Goal: Information Seeking & Learning: Check status

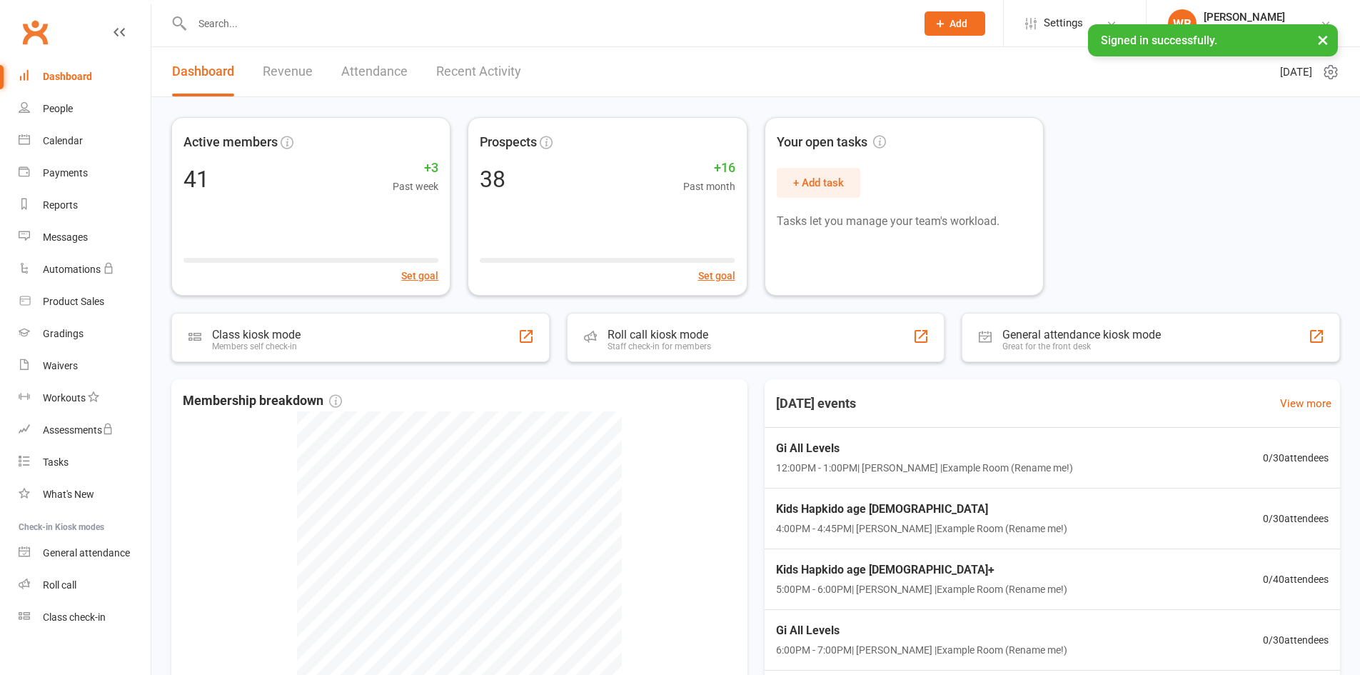
click at [375, 70] on link "Attendance" at bounding box center [374, 71] width 66 height 49
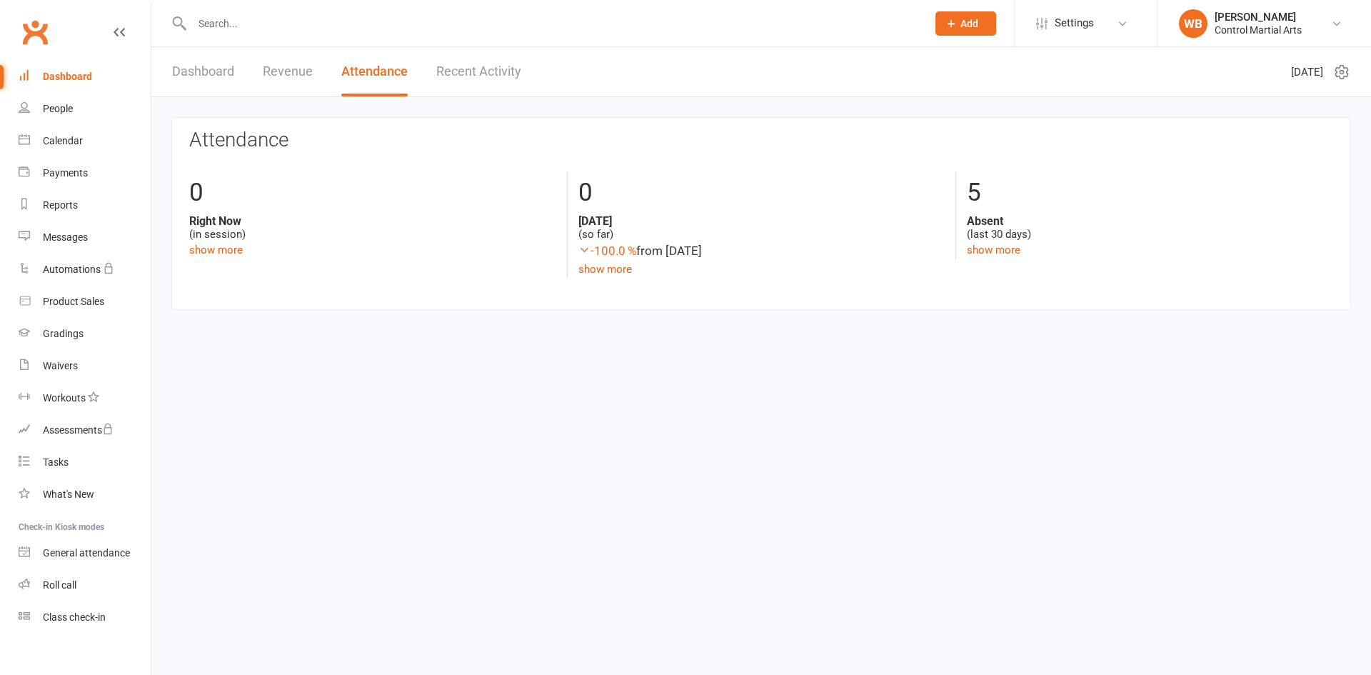
click at [290, 66] on link "Revenue" at bounding box center [288, 71] width 50 height 49
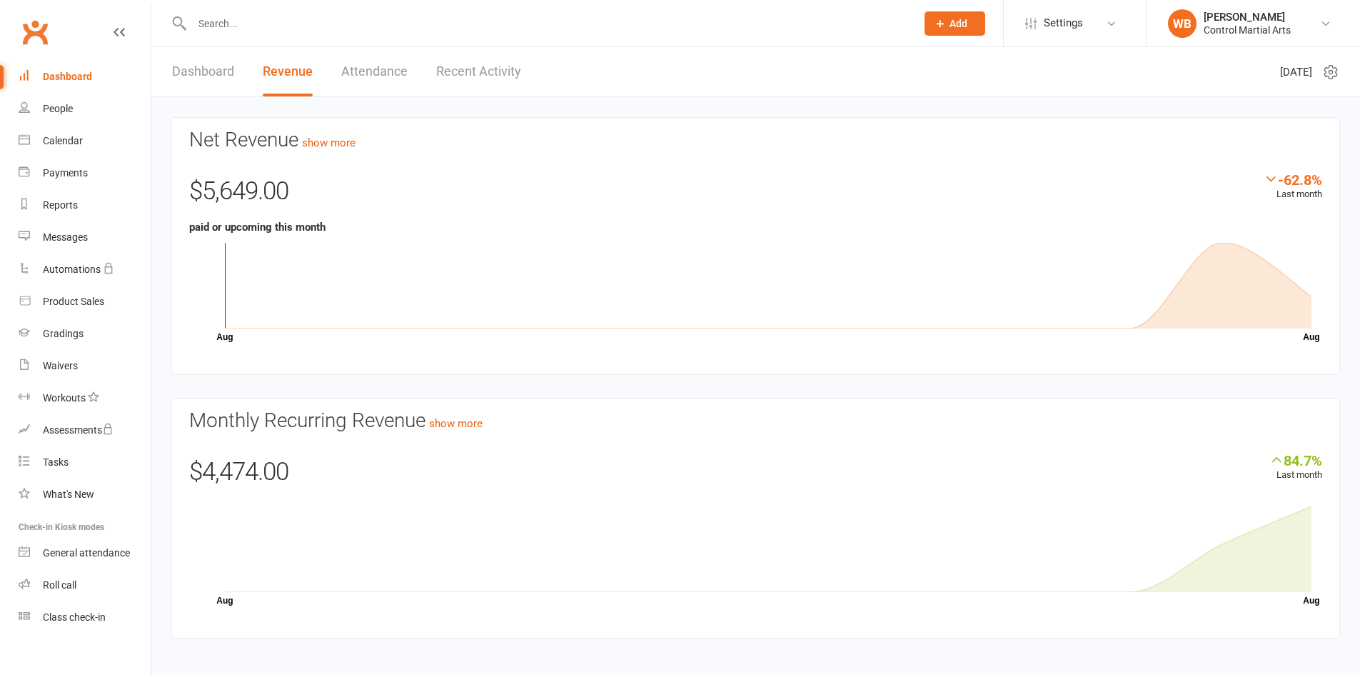
click at [476, 67] on link "Recent Activity" at bounding box center [478, 71] width 85 height 49
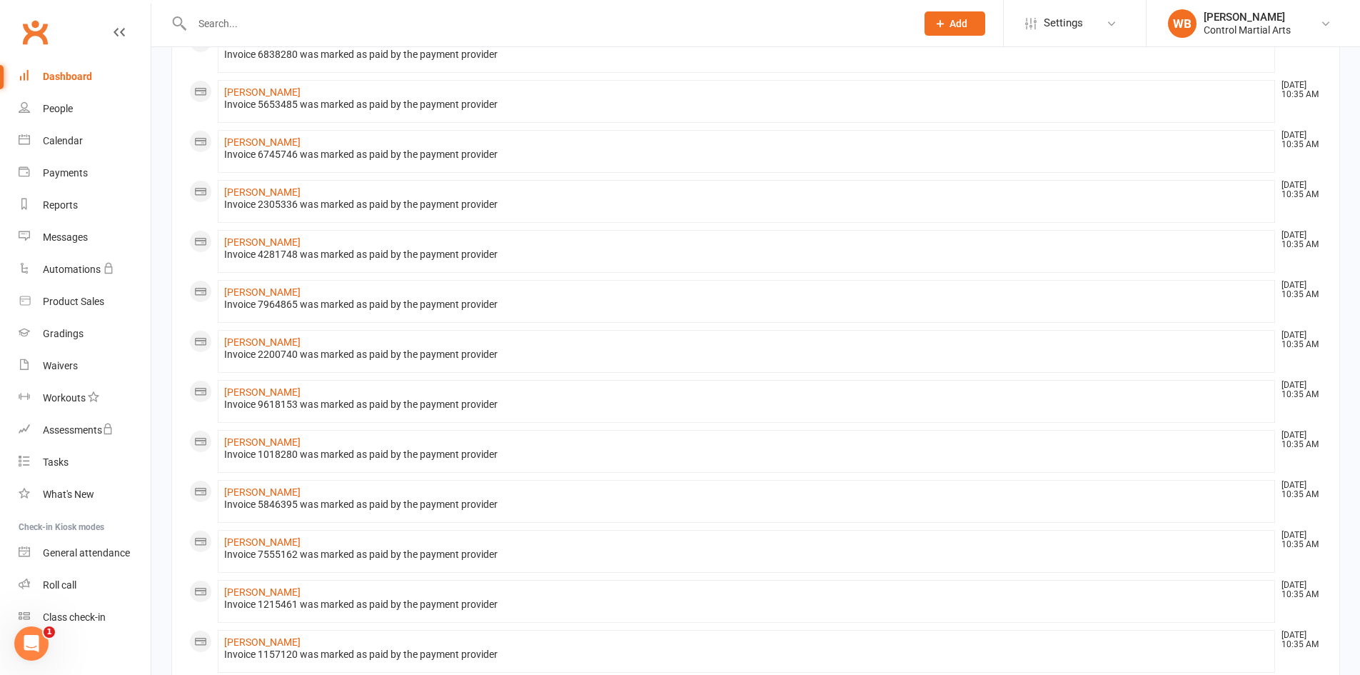
scroll to position [573, 0]
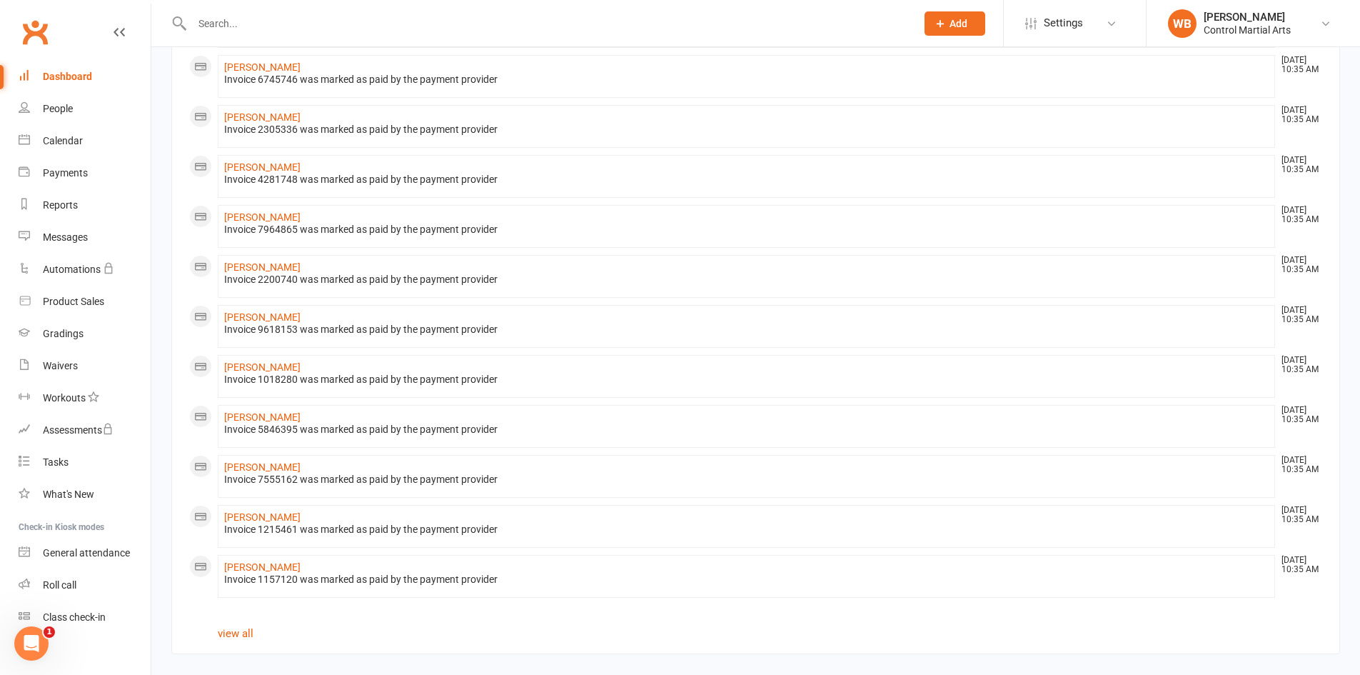
click at [238, 618] on section "All activities Recent Activity [PERSON_NAME] [DATE] 10:35 AM Invoice 3165657 wa…" at bounding box center [755, 99] width 1169 height 1110
drag, startPoint x: 250, startPoint y: 631, endPoint x: 257, endPoint y: 639, distance: 10.6
click at [249, 632] on link "view all" at bounding box center [236, 633] width 36 height 13
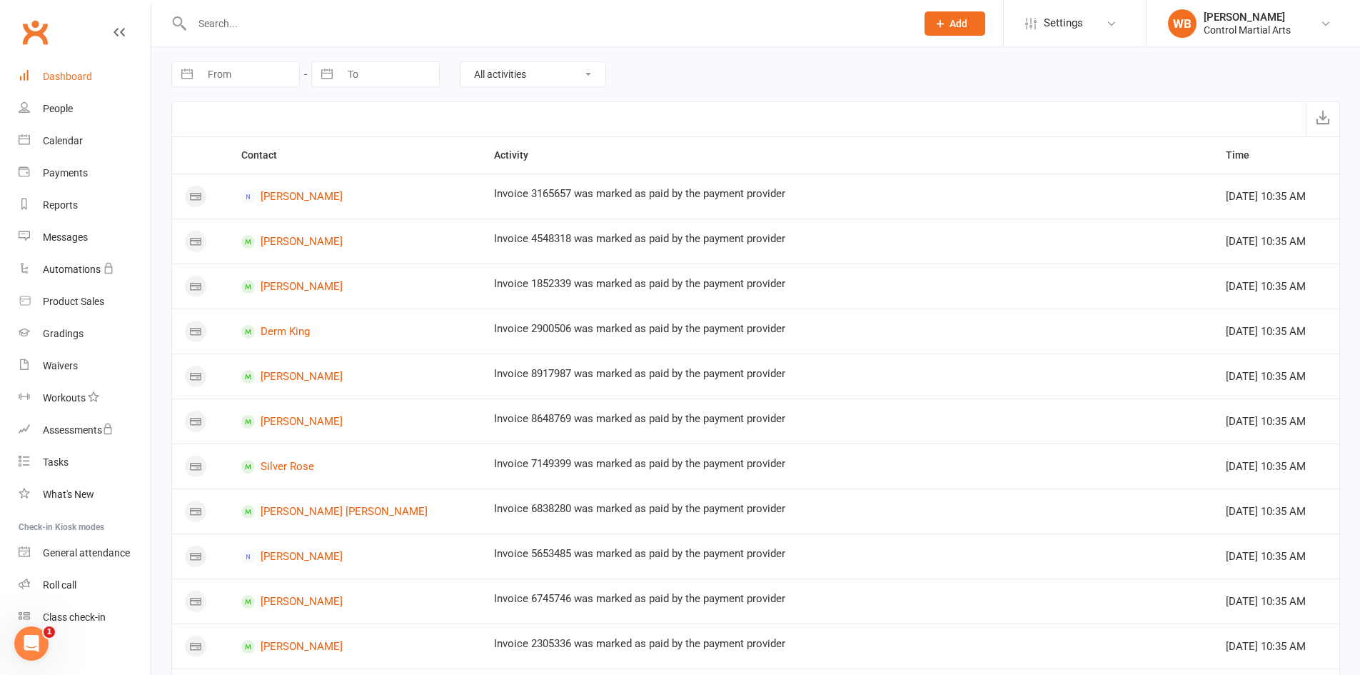
click at [80, 68] on link "Dashboard" at bounding box center [85, 77] width 132 height 32
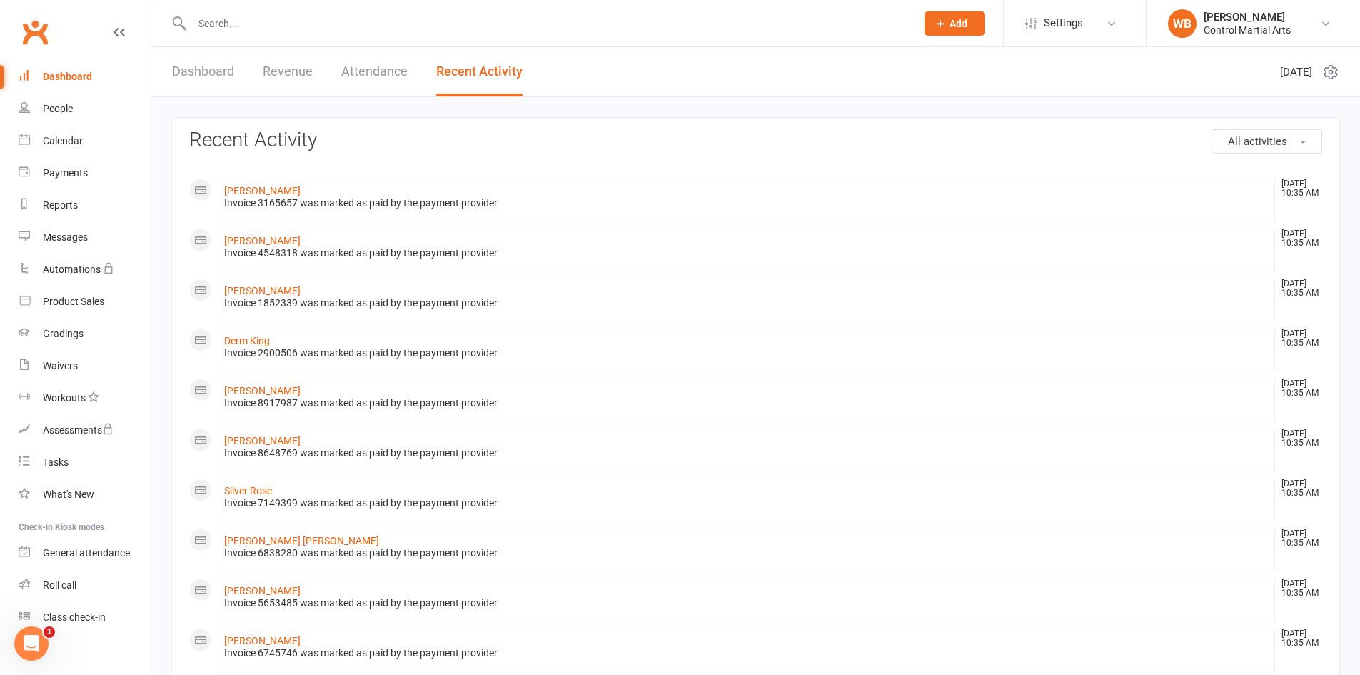
click at [280, 71] on link "Revenue" at bounding box center [288, 71] width 50 height 49
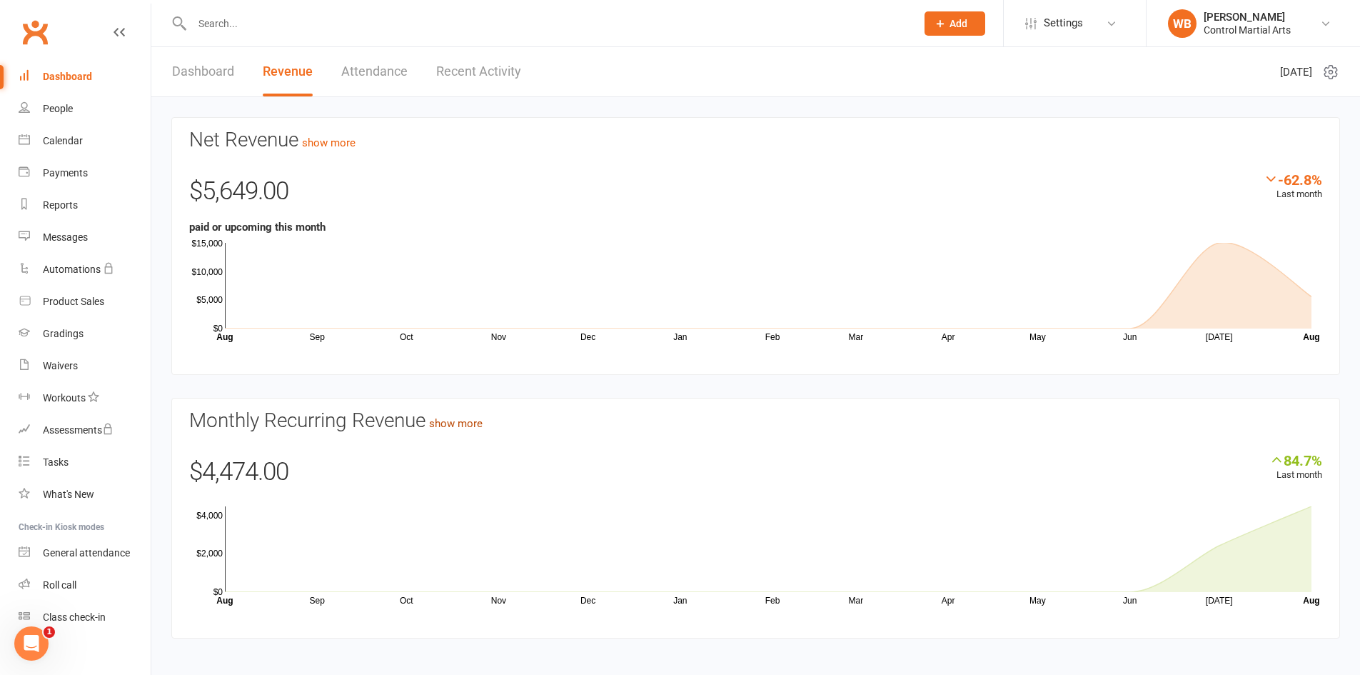
click at [476, 425] on link "show more" at bounding box center [456, 423] width 54 height 13
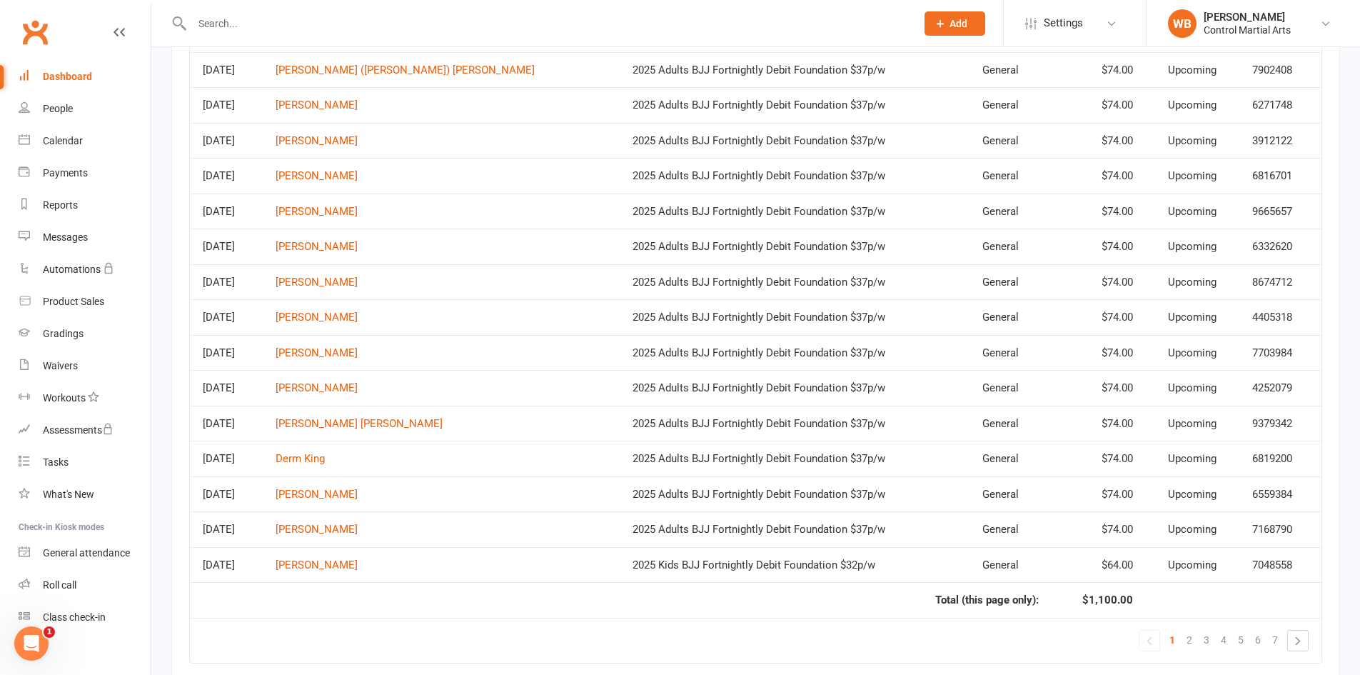
scroll to position [1190, 0]
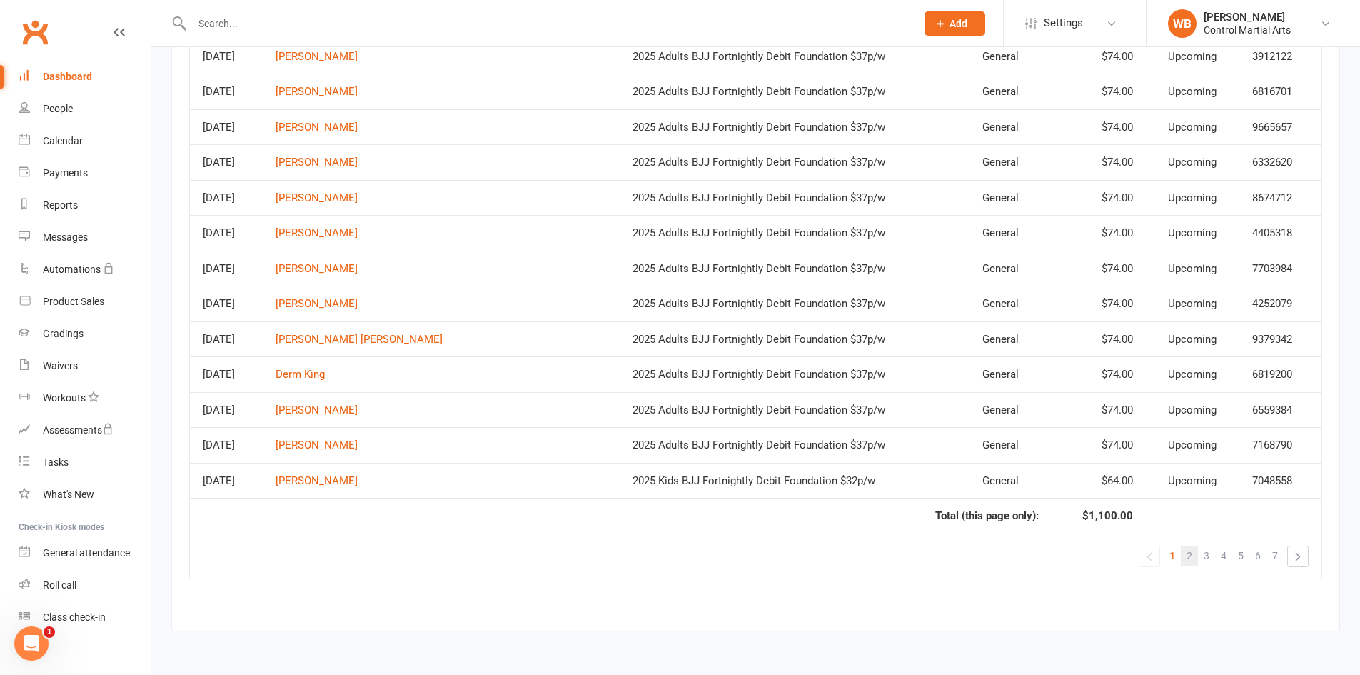
click at [1194, 555] on link "2" at bounding box center [1189, 555] width 17 height 20
click at [1206, 560] on span "3" at bounding box center [1207, 555] width 6 height 20
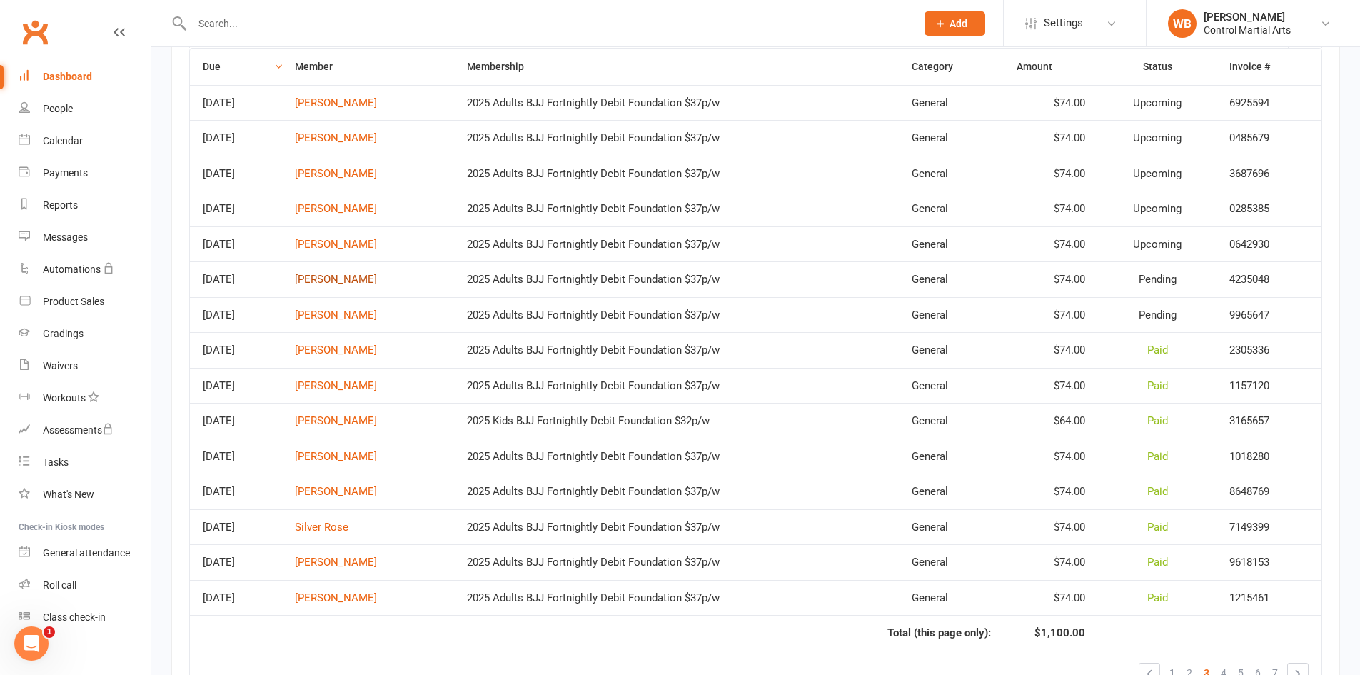
scroll to position [1119, 0]
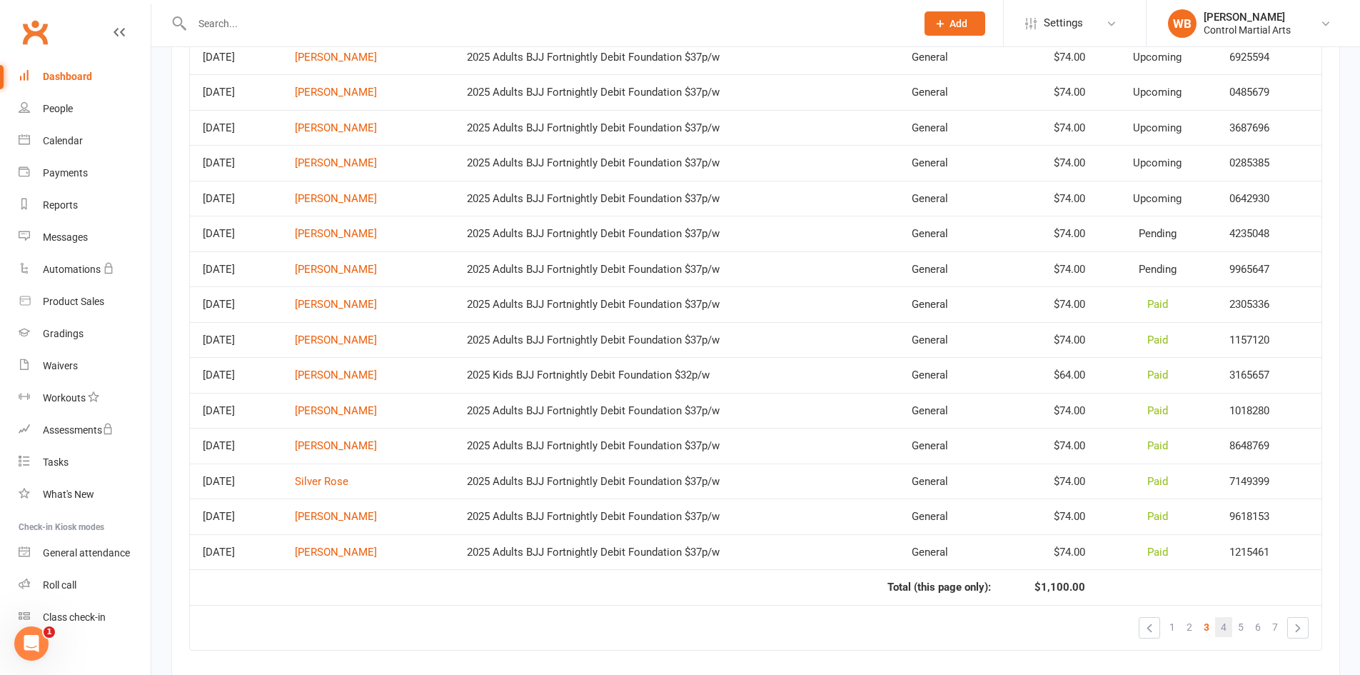
click at [1228, 619] on link "4" at bounding box center [1223, 627] width 17 height 20
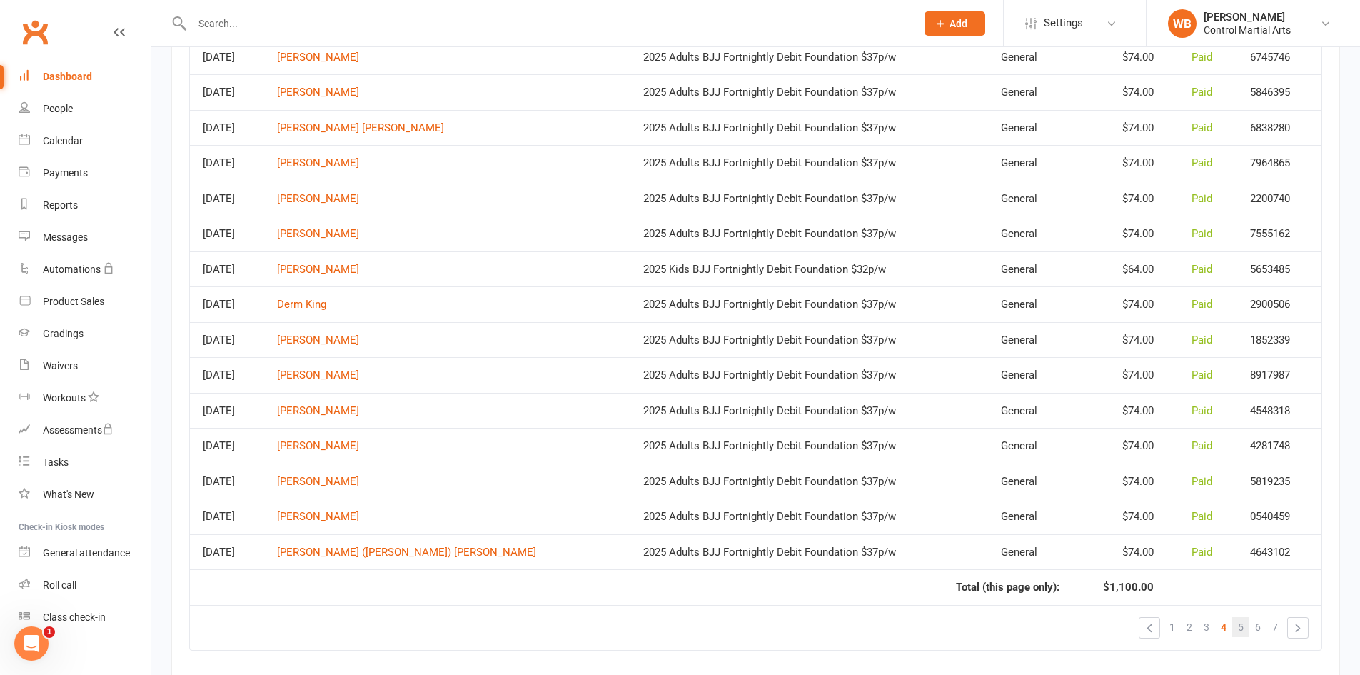
click at [1247, 622] on link "5" at bounding box center [1240, 627] width 17 height 20
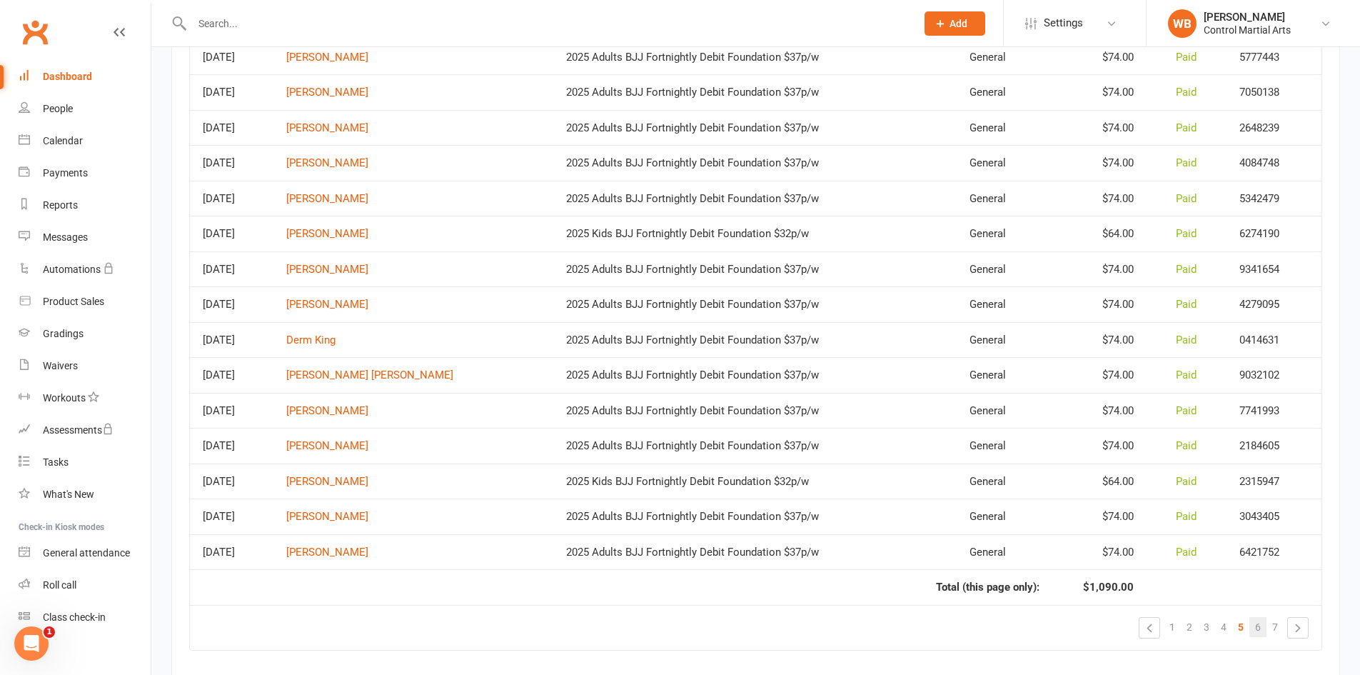
click at [1256, 627] on span "6" at bounding box center [1258, 627] width 6 height 20
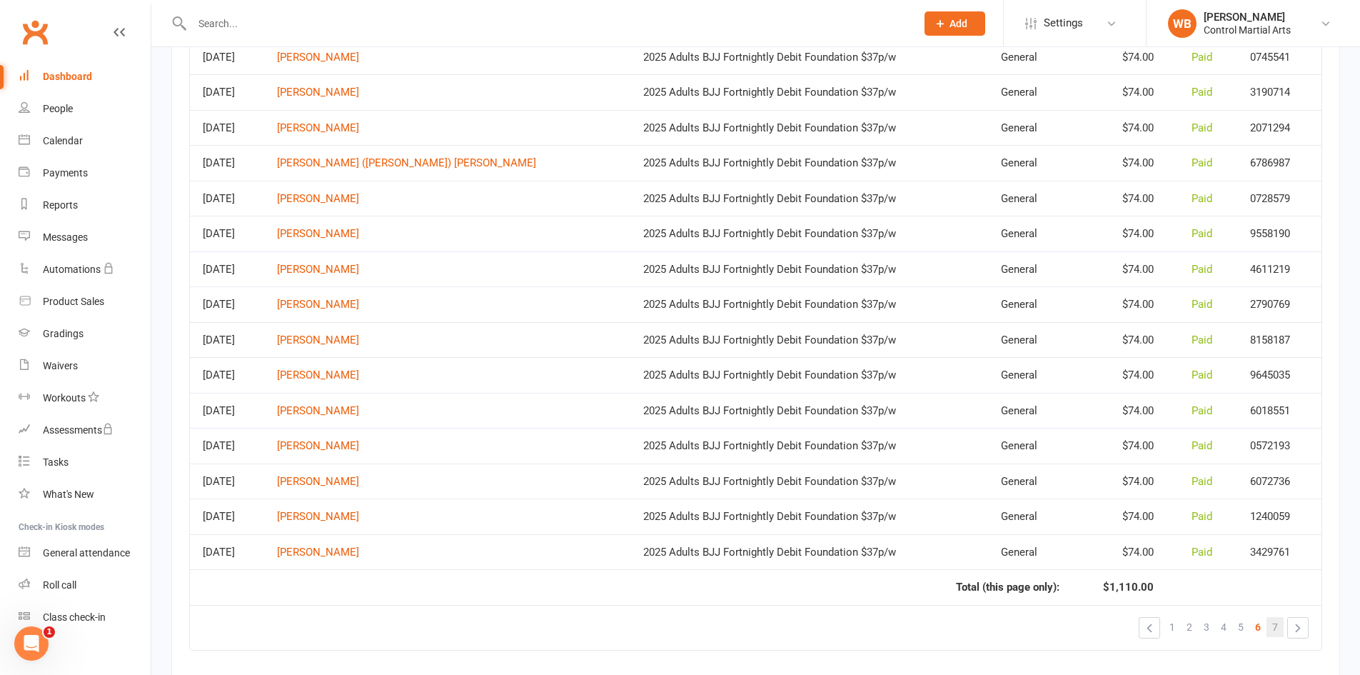
click at [1271, 625] on link "7" at bounding box center [1274, 627] width 17 height 20
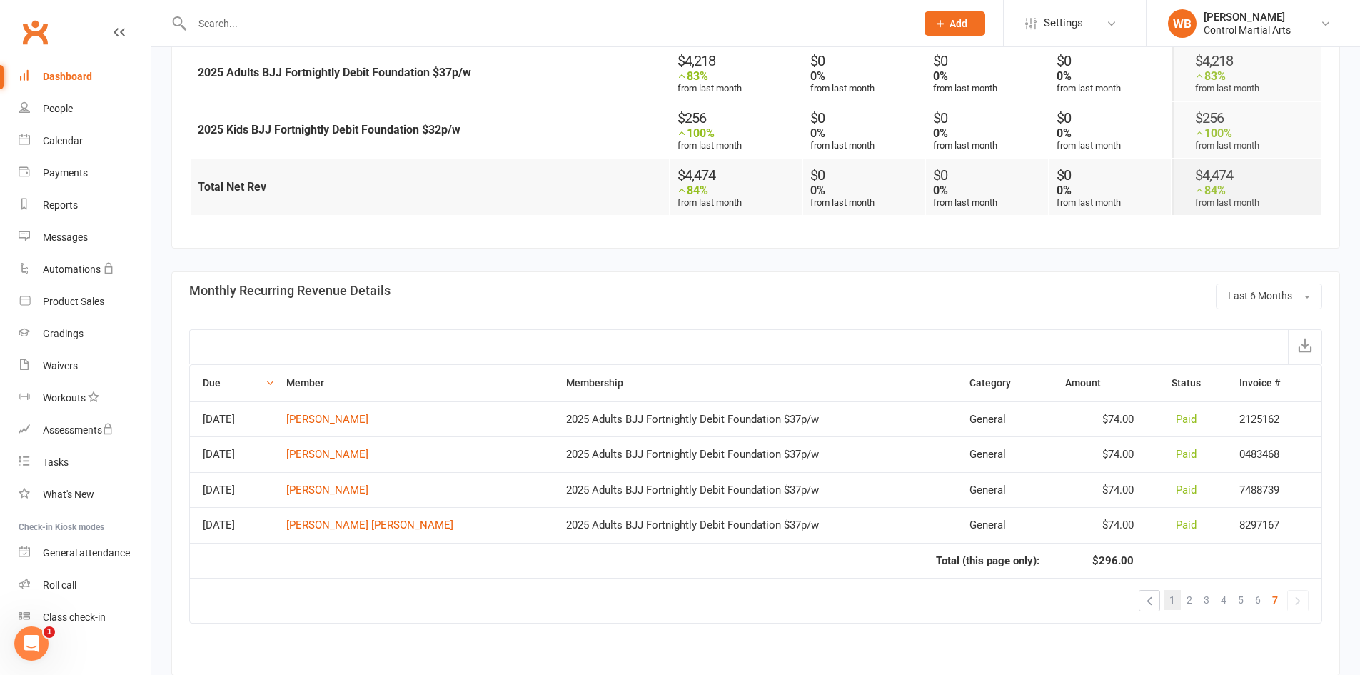
scroll to position [801, 0]
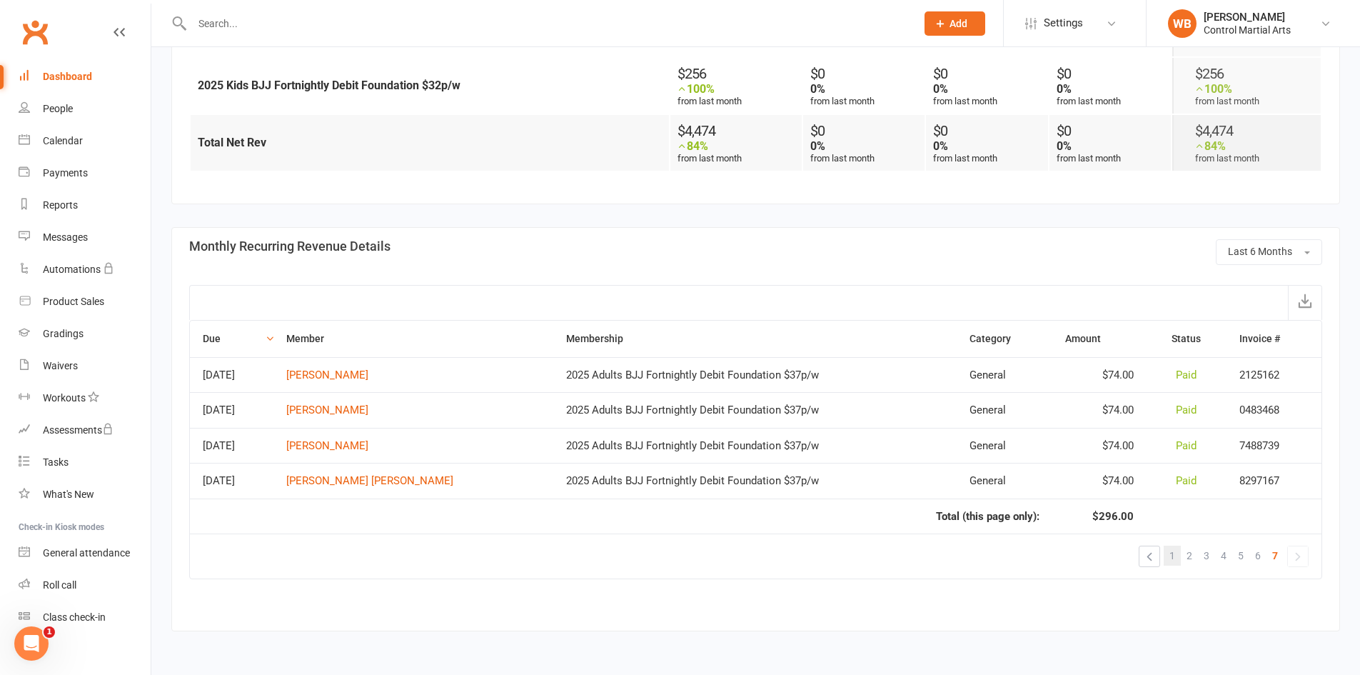
click at [1178, 563] on link "1" at bounding box center [1172, 555] width 17 height 20
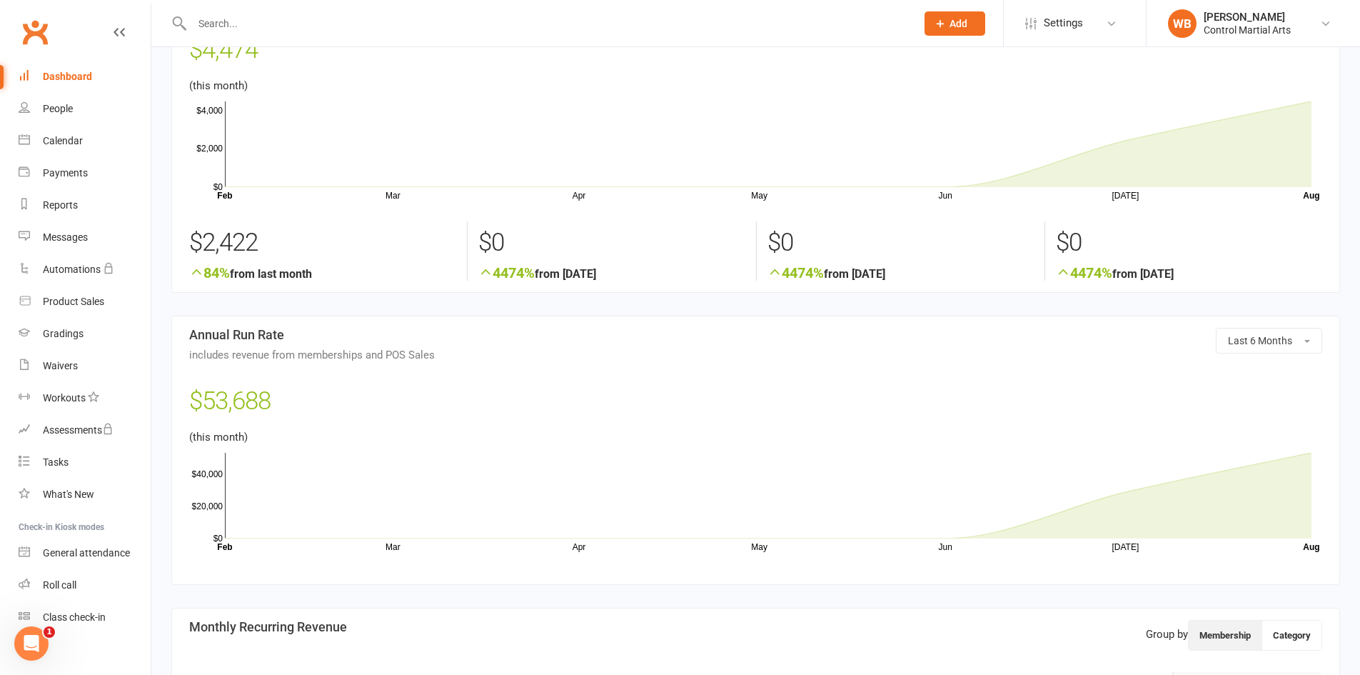
scroll to position [0, 0]
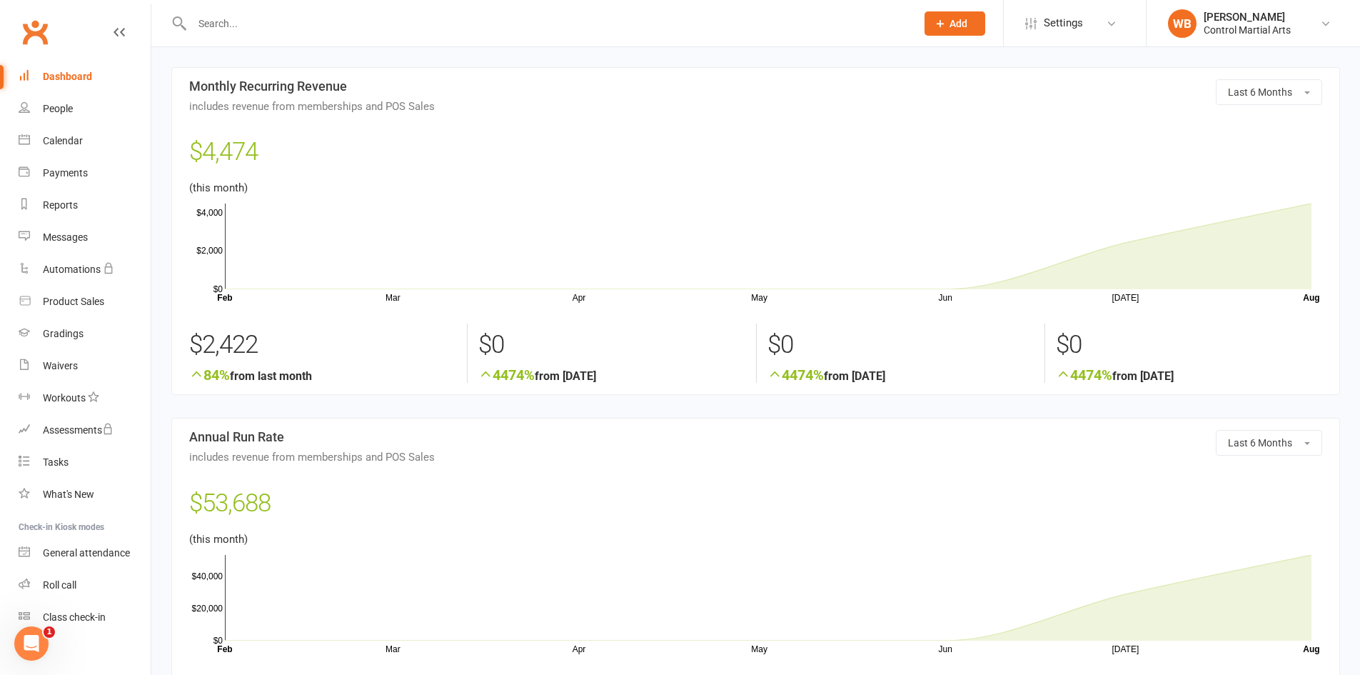
drag, startPoint x: 14, startPoint y: 28, endPoint x: 151, endPoint y: 19, distance: 137.3
click at [151, 19] on react-component at bounding box center [453, 23] width 906 height 46
click at [39, 34] on link "Clubworx" at bounding box center [35, 32] width 36 height 36
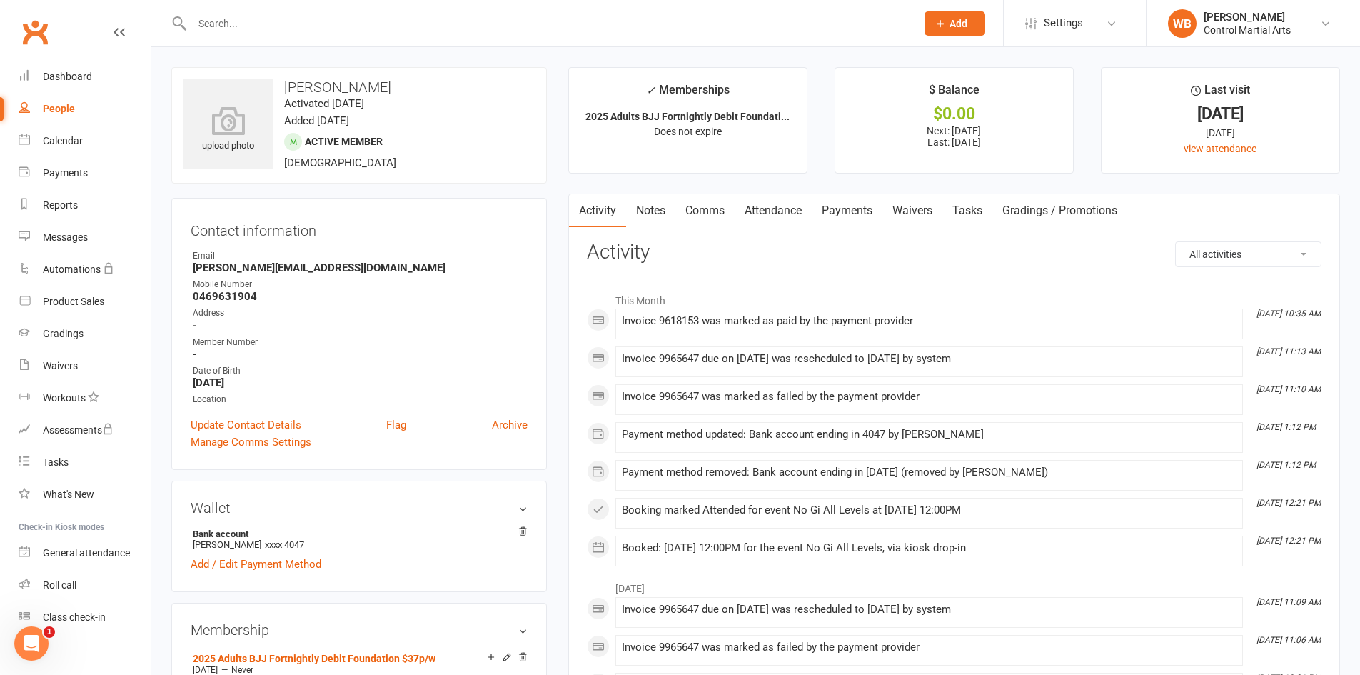
click at [836, 206] on link "Payments" at bounding box center [847, 210] width 71 height 33
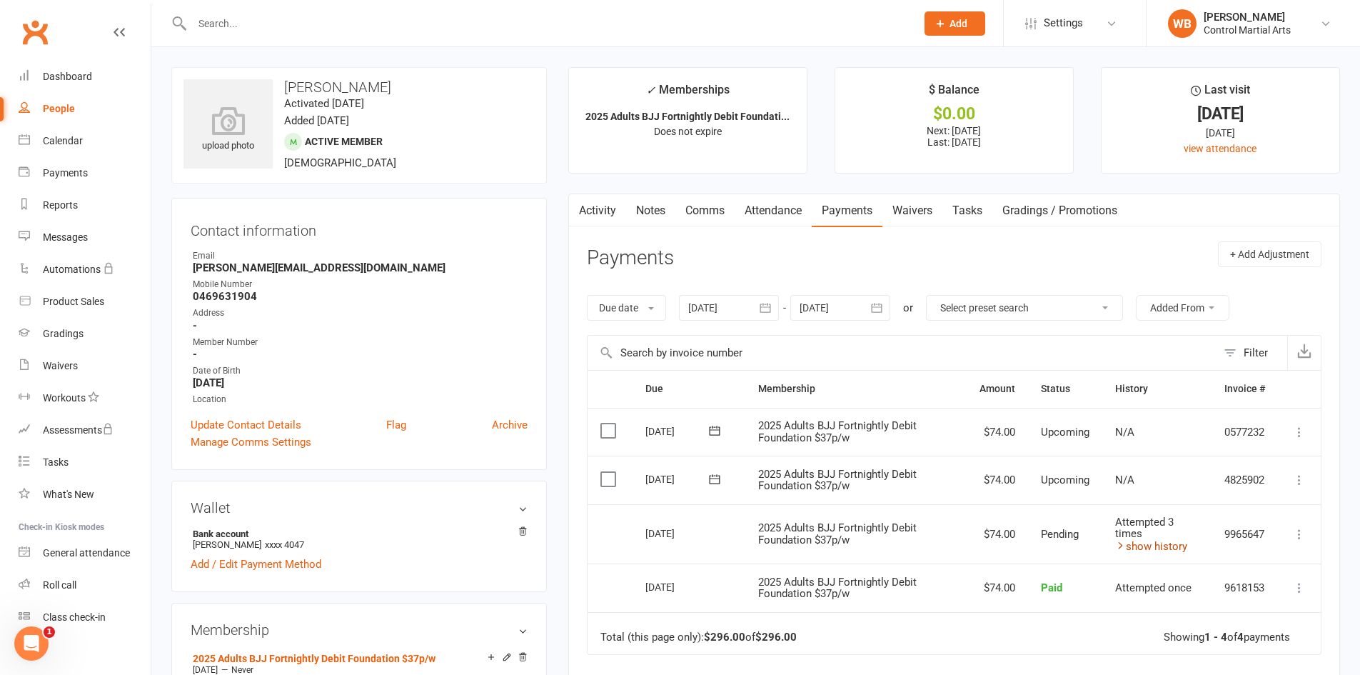
click at [1132, 543] on link "show history" at bounding box center [1151, 546] width 72 height 13
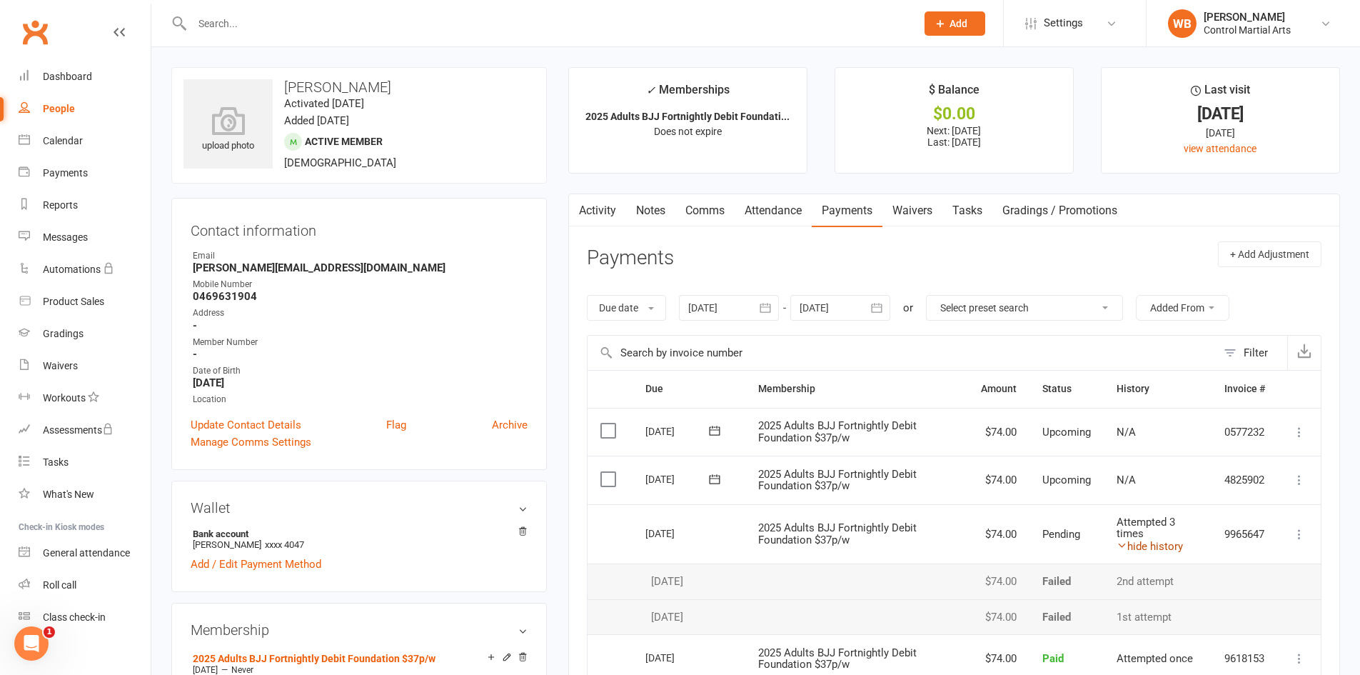
click at [1127, 542] on link "hide history" at bounding box center [1149, 546] width 66 height 13
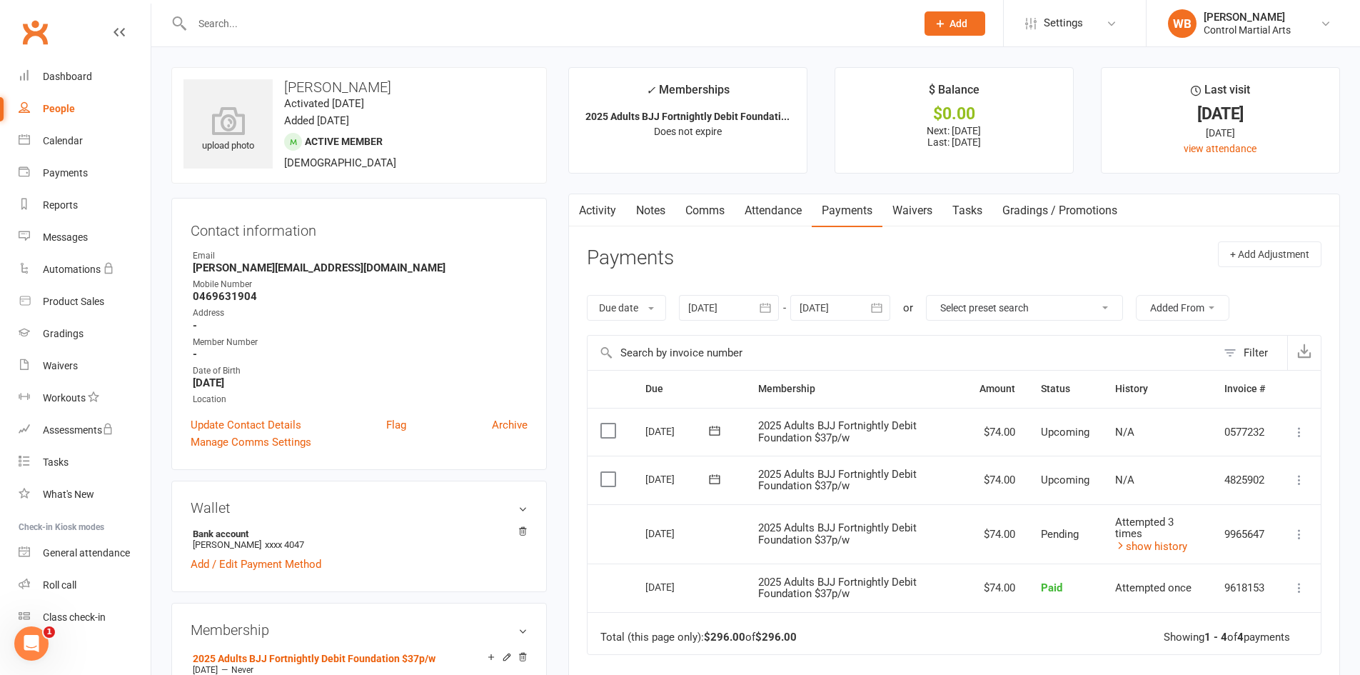
click at [1125, 553] on td "Attempted 3 times show history" at bounding box center [1156, 534] width 109 height 60
click at [1122, 541] on icon at bounding box center [1120, 545] width 11 height 11
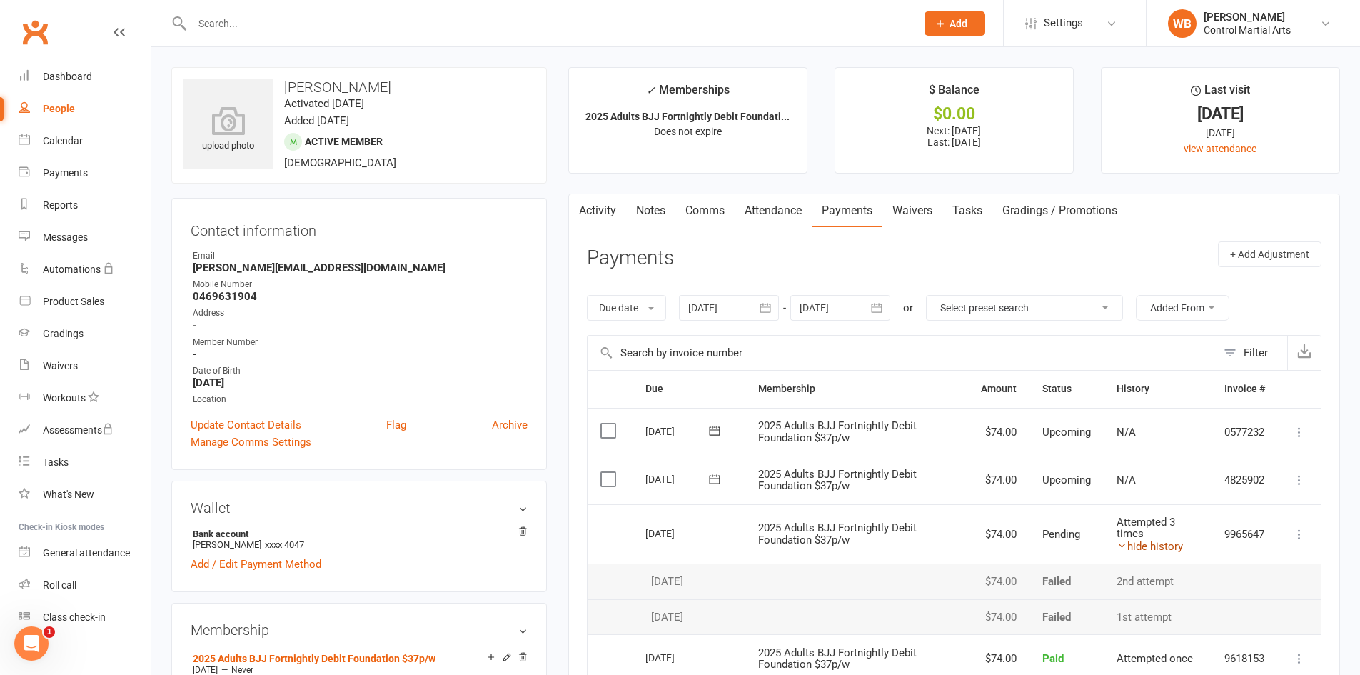
click at [1124, 540] on icon at bounding box center [1121, 545] width 11 height 11
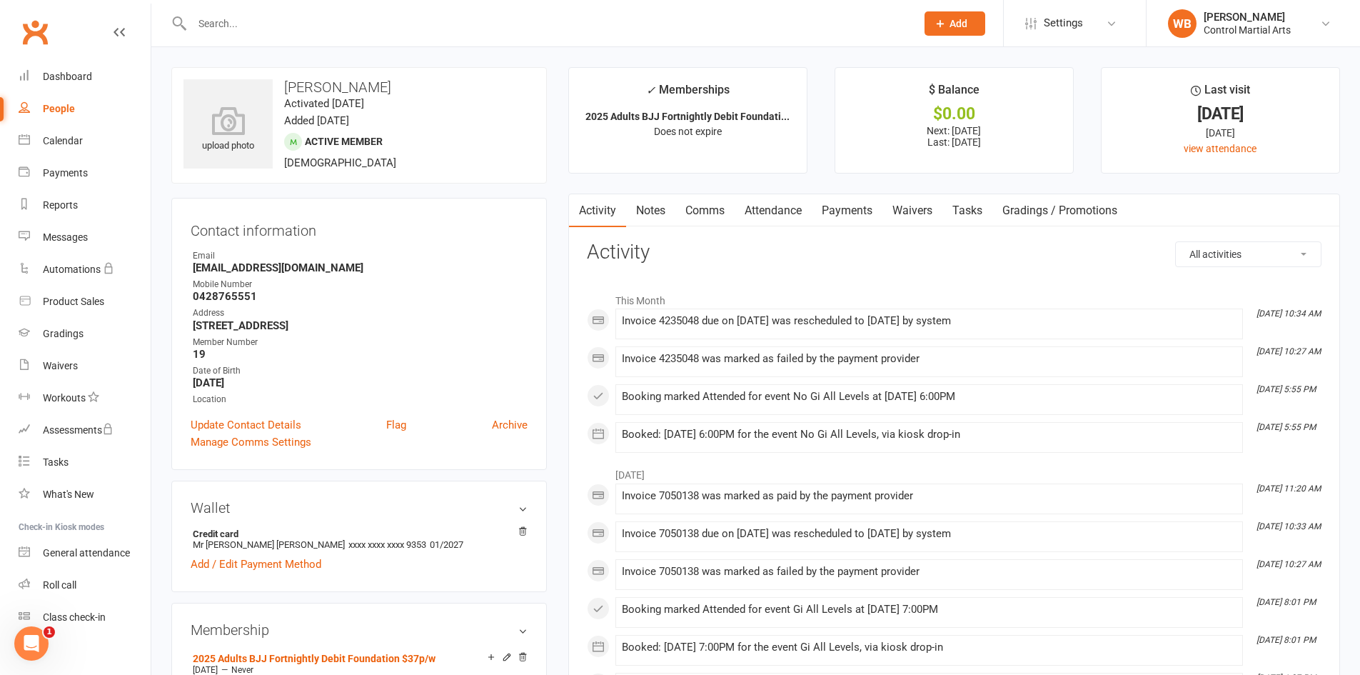
click at [830, 222] on link "Payments" at bounding box center [847, 210] width 71 height 33
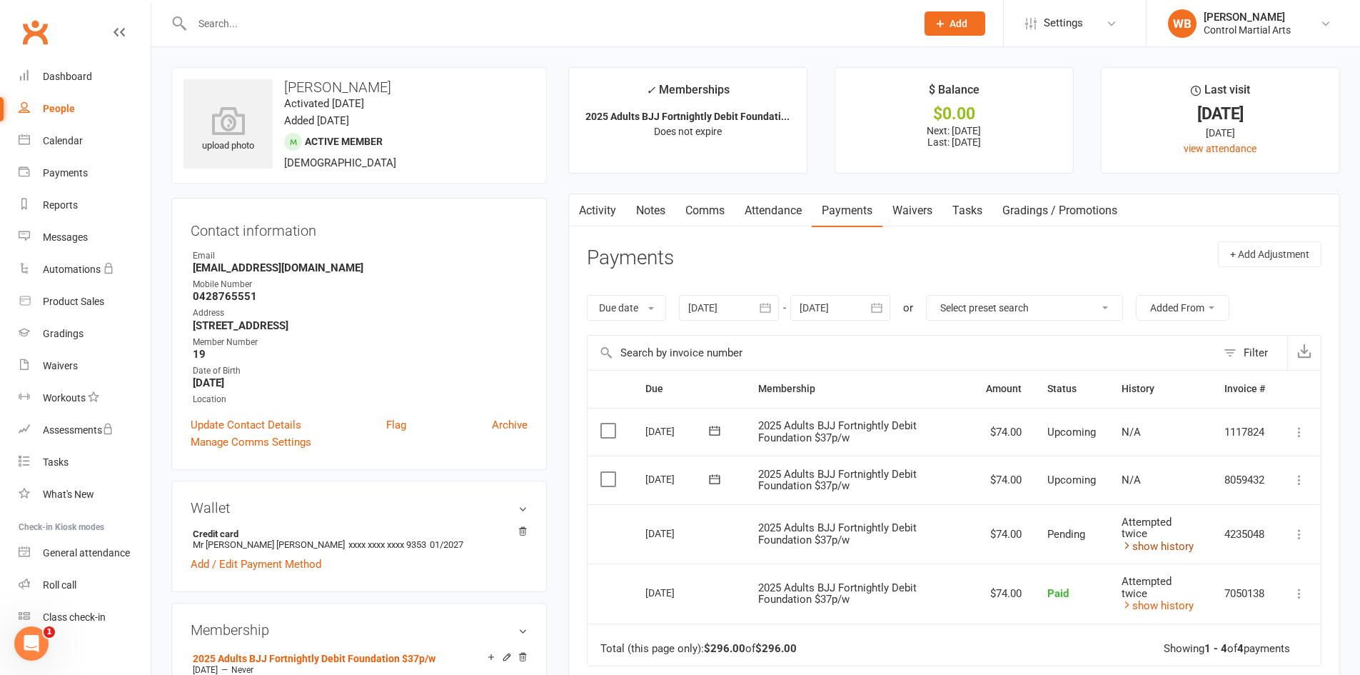
click at [1122, 547] on icon at bounding box center [1126, 545] width 11 height 11
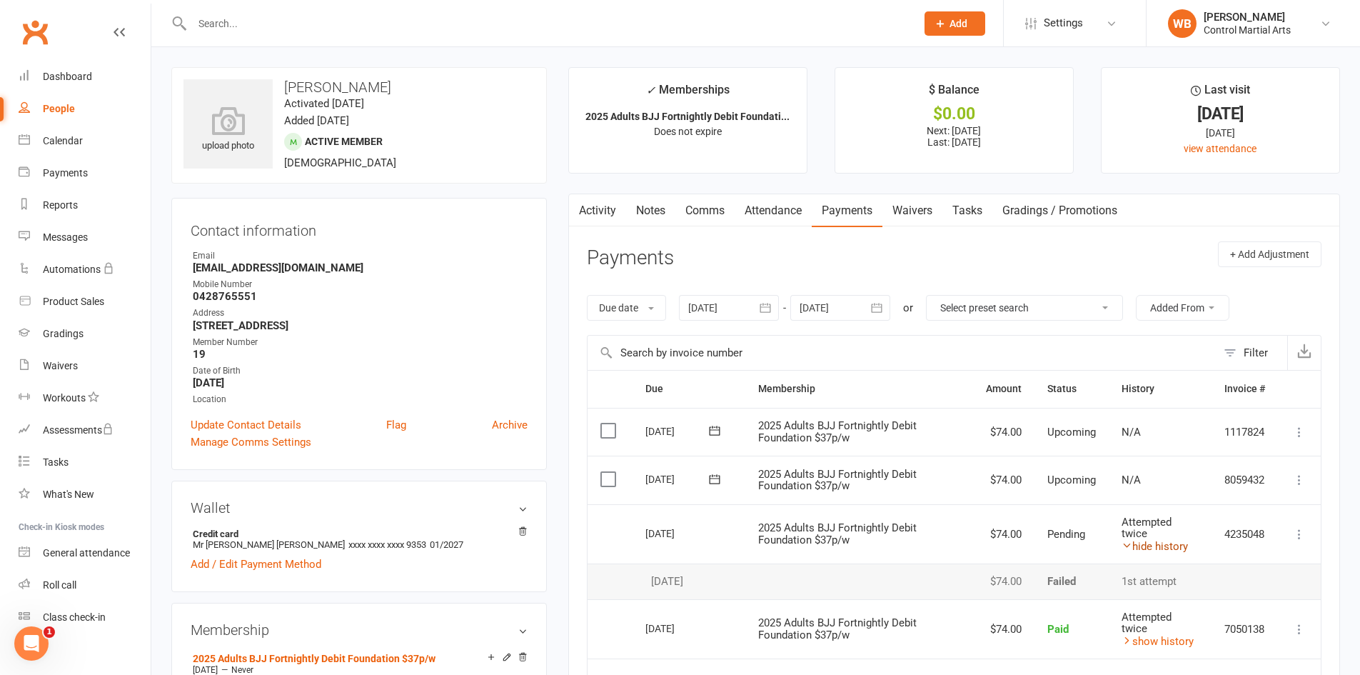
click at [1134, 545] on link "hide history" at bounding box center [1154, 546] width 66 height 13
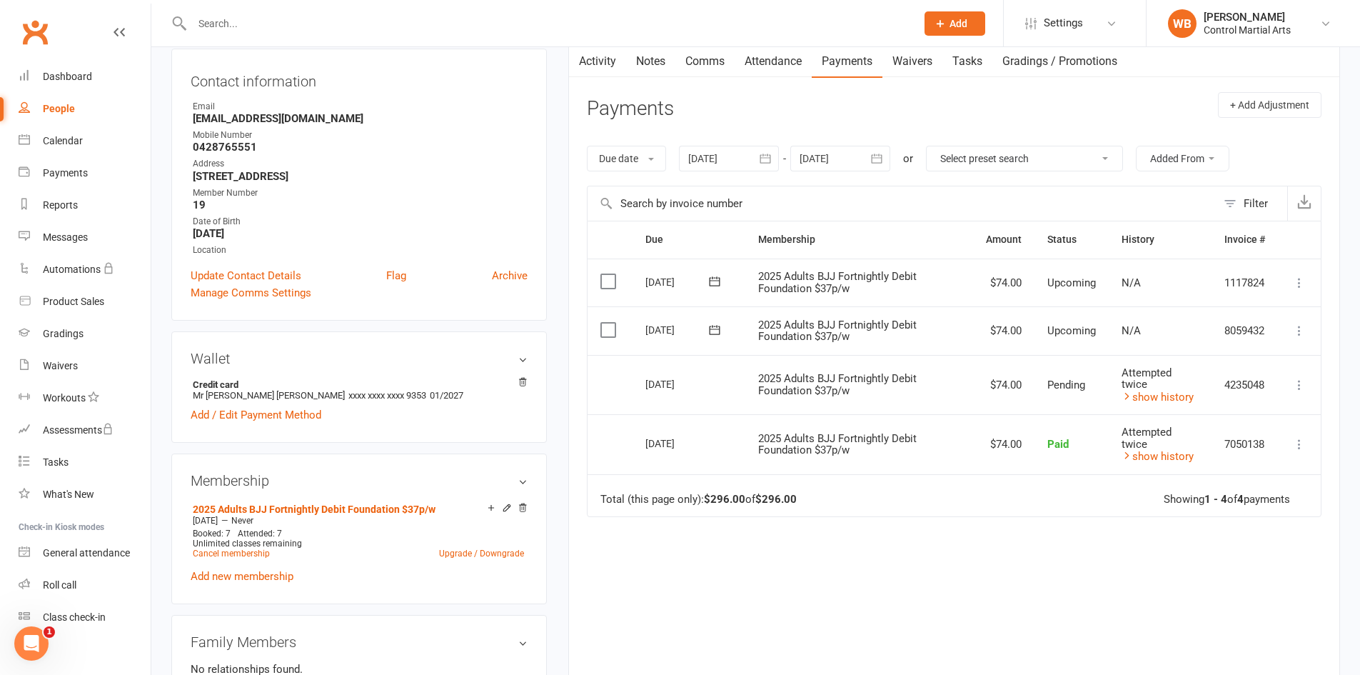
scroll to position [214, 0]
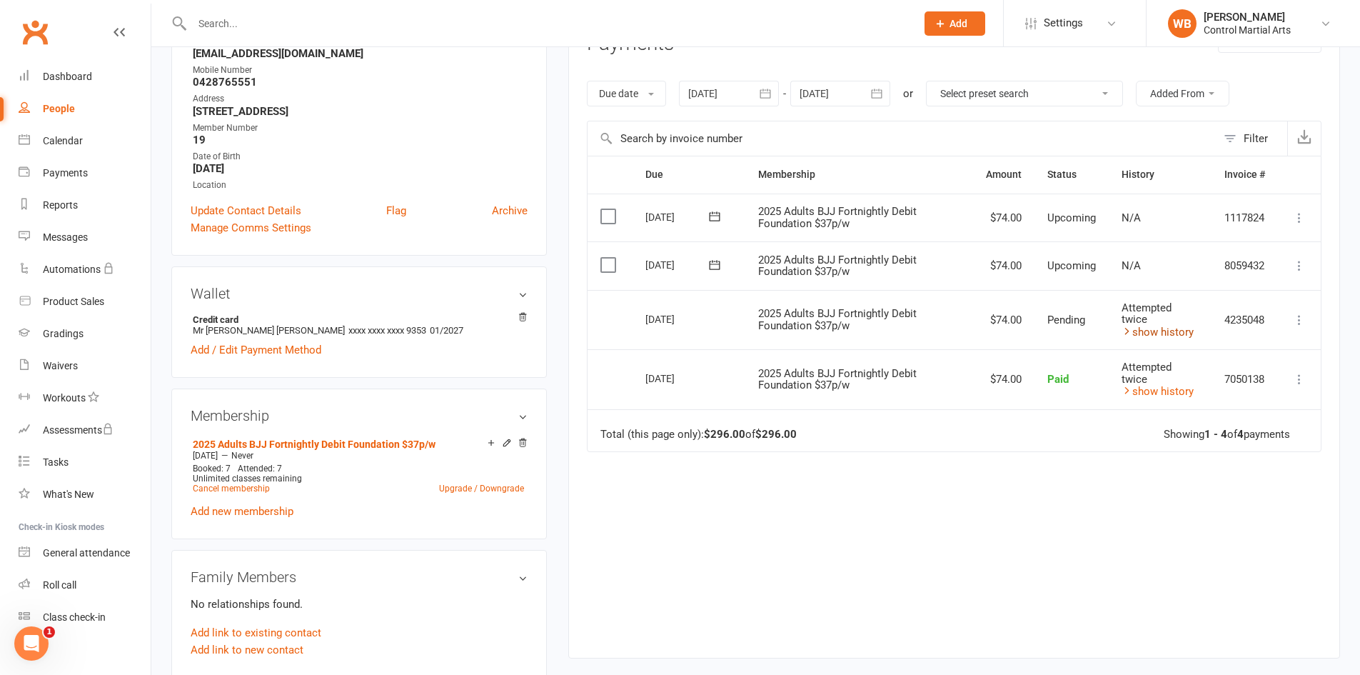
click at [1176, 333] on link "show history" at bounding box center [1157, 332] width 72 height 13
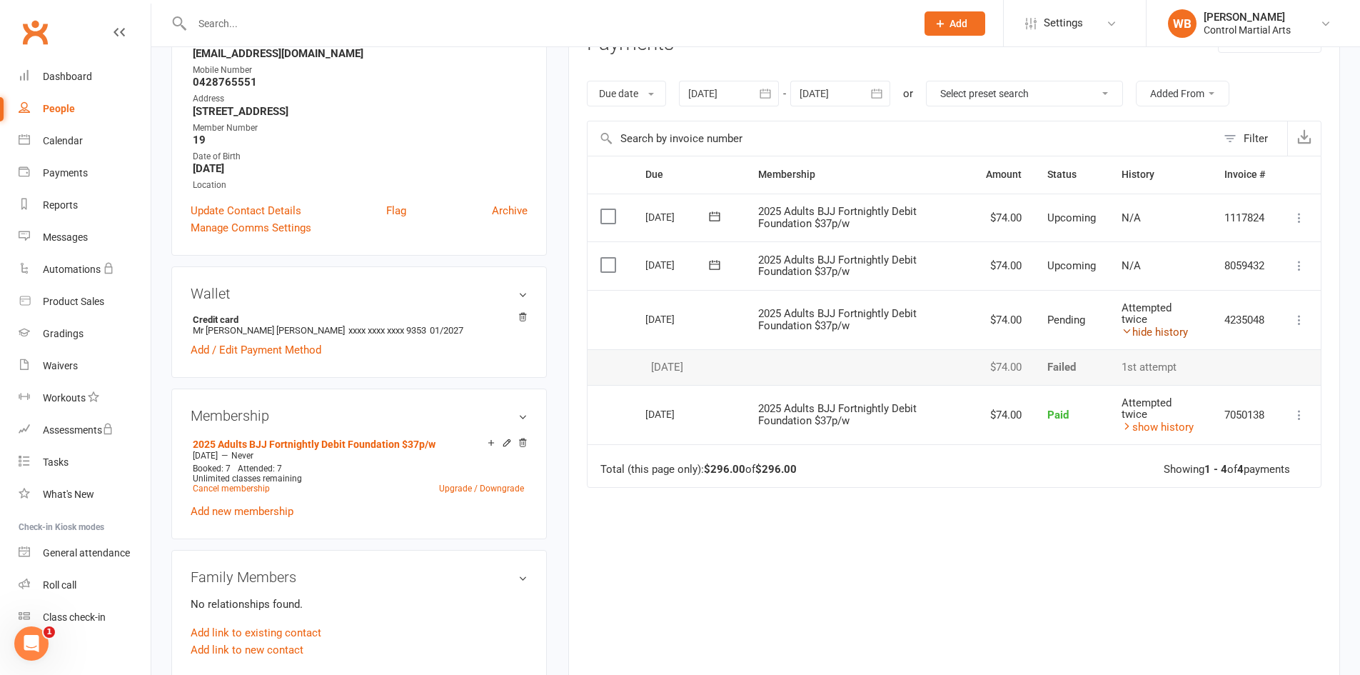
click at [1174, 333] on link "hide history" at bounding box center [1154, 332] width 66 height 13
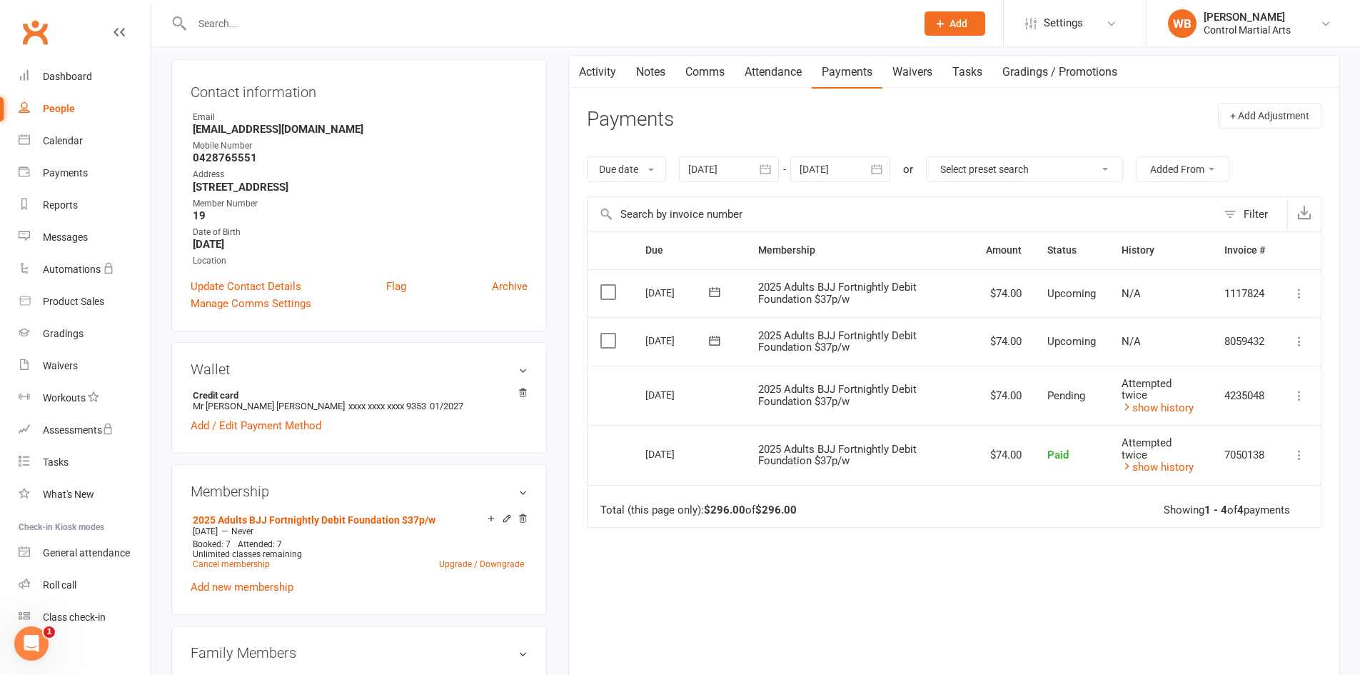
scroll to position [0, 0]
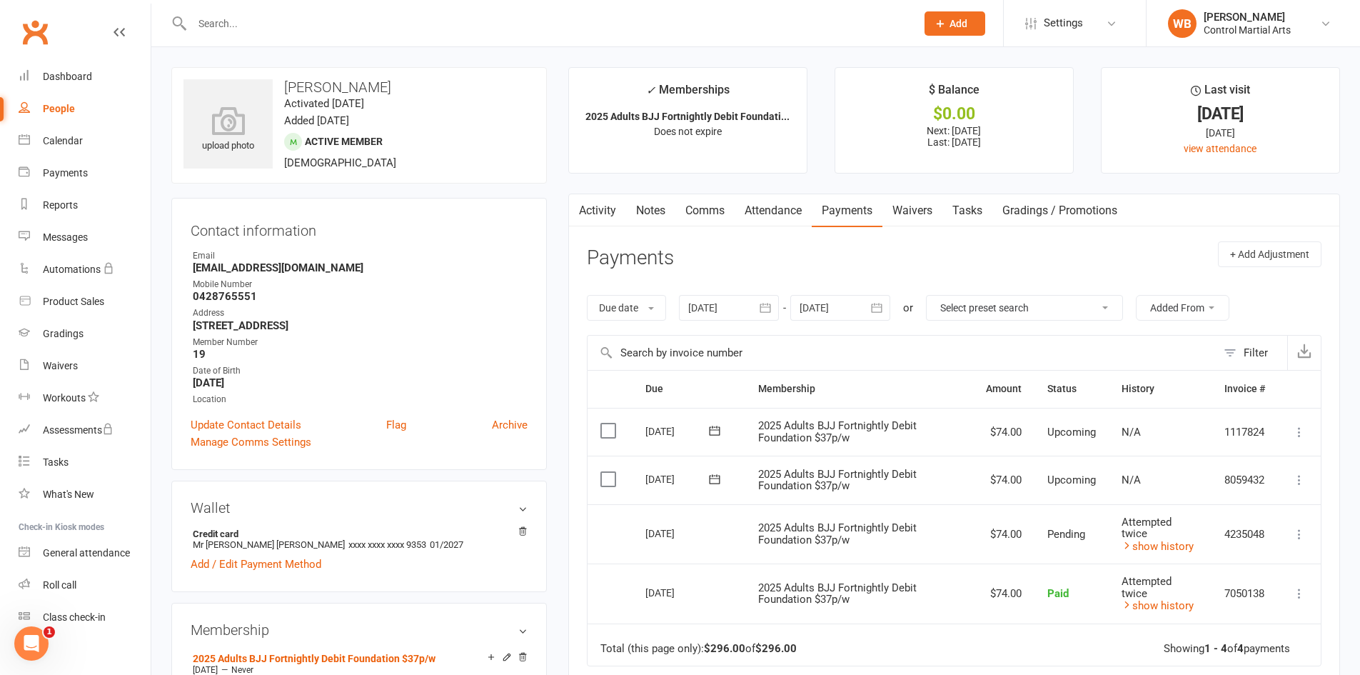
click at [1149, 598] on div "Attempted twice" at bounding box center [1159, 587] width 77 height 24
click at [1127, 608] on link "show history" at bounding box center [1157, 605] width 72 height 13
click at [1128, 609] on icon at bounding box center [1126, 604] width 11 height 11
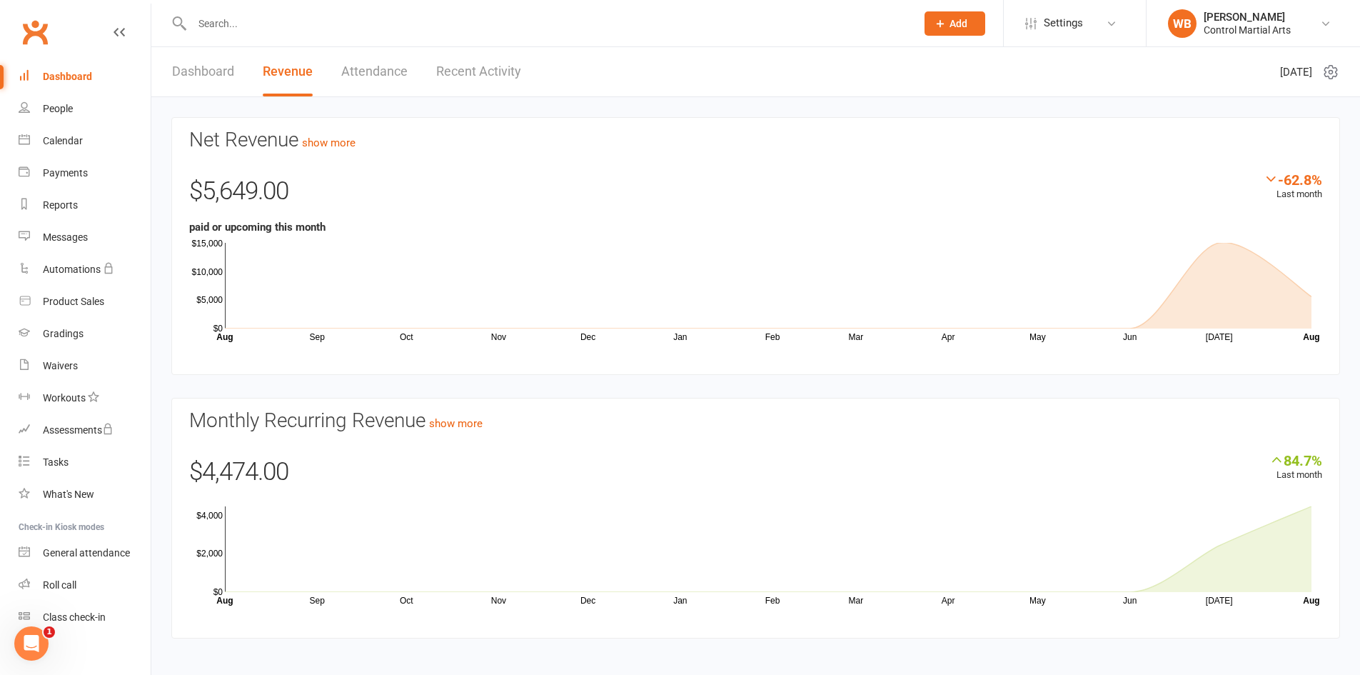
drag, startPoint x: 339, startPoint y: 75, endPoint x: 331, endPoint y: 82, distance: 10.6
click at [333, 81] on div "Dashboard Revenue Attendance Recent Activity" at bounding box center [346, 71] width 390 height 49
click at [191, 69] on link "Dashboard" at bounding box center [203, 71] width 62 height 49
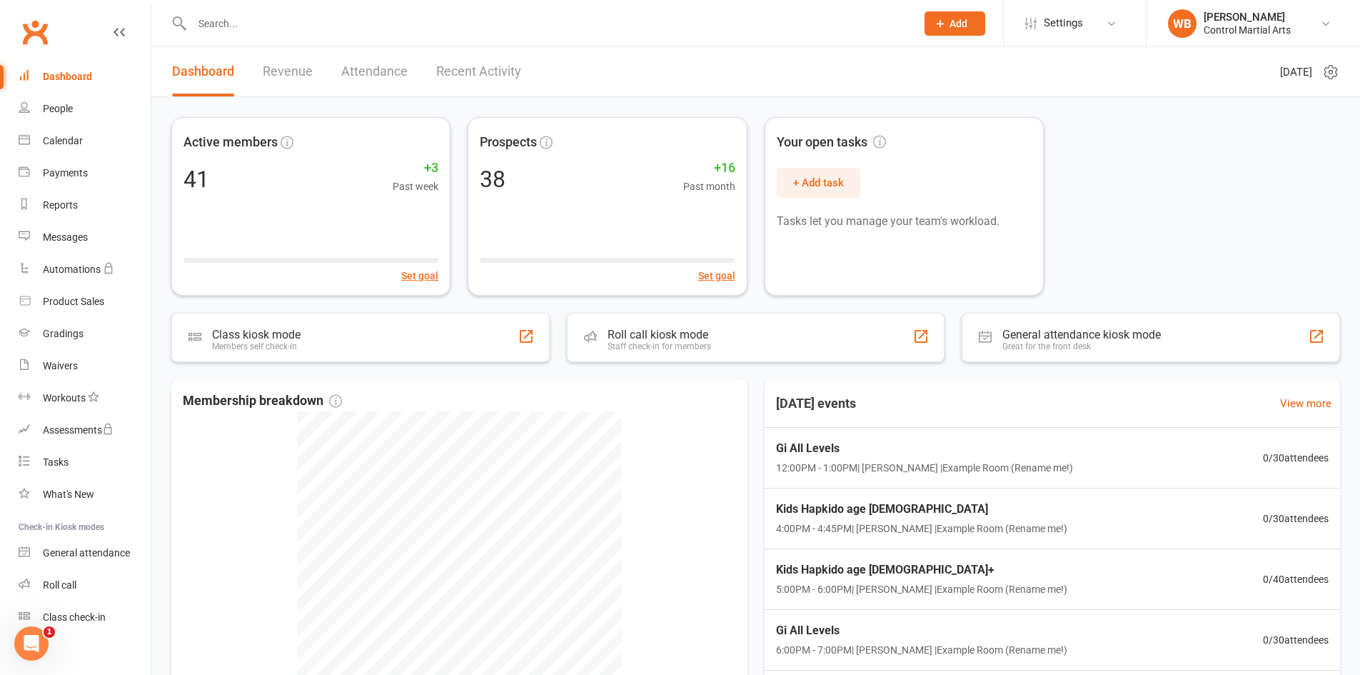
click at [478, 104] on div "Active members 41 +3 Past week Set goal Prospects 38 +16 Past month Set goal Yo…" at bounding box center [755, 439] width 1209 height 684
drag, startPoint x: 1168, startPoint y: 116, endPoint x: 1315, endPoint y: 321, distance: 252.2
